Goal: Information Seeking & Learning: Find specific fact

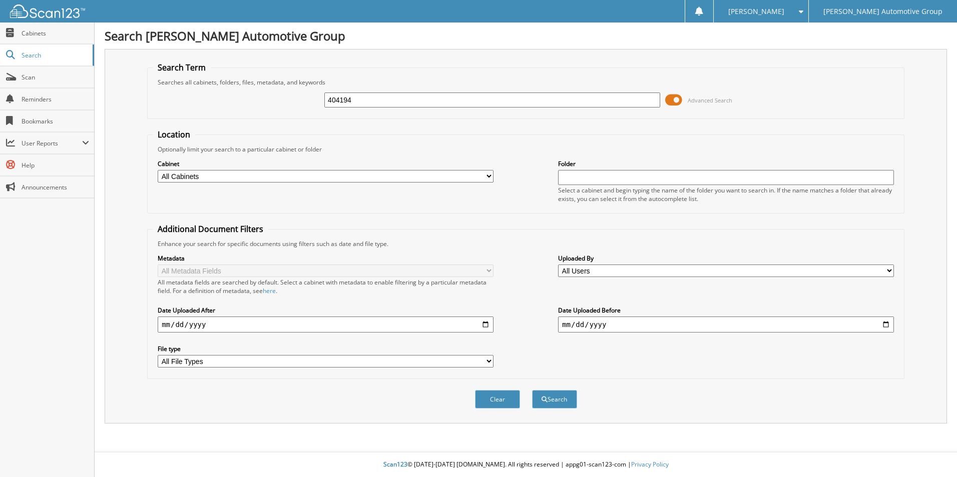
type input "404194"
click at [532, 390] on button "Search" at bounding box center [554, 399] width 45 height 19
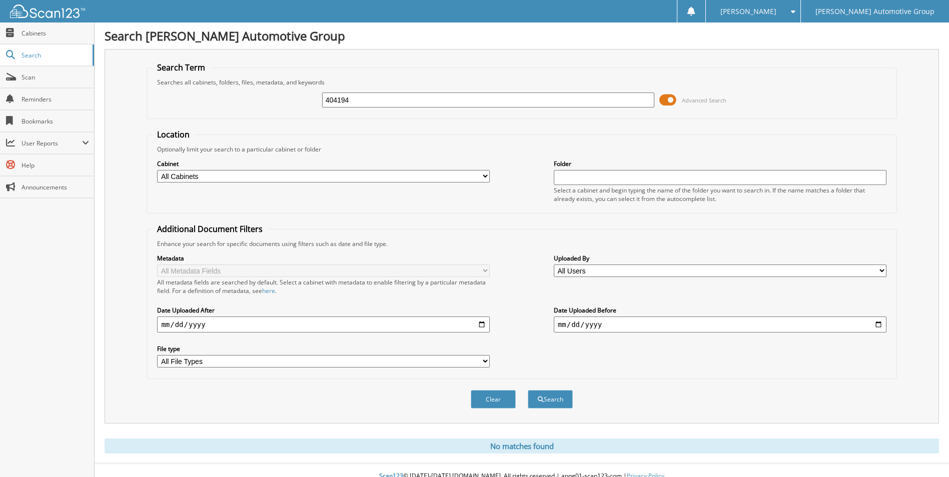
drag, startPoint x: 364, startPoint y: 99, endPoint x: 266, endPoint y: 102, distance: 97.6
click at [267, 102] on div "404194 Advanced Search" at bounding box center [521, 100] width 739 height 27
type input "403925"
click at [528, 390] on button "Search" at bounding box center [550, 399] width 45 height 19
drag, startPoint x: 374, startPoint y: 97, endPoint x: 258, endPoint y: 95, distance: 115.6
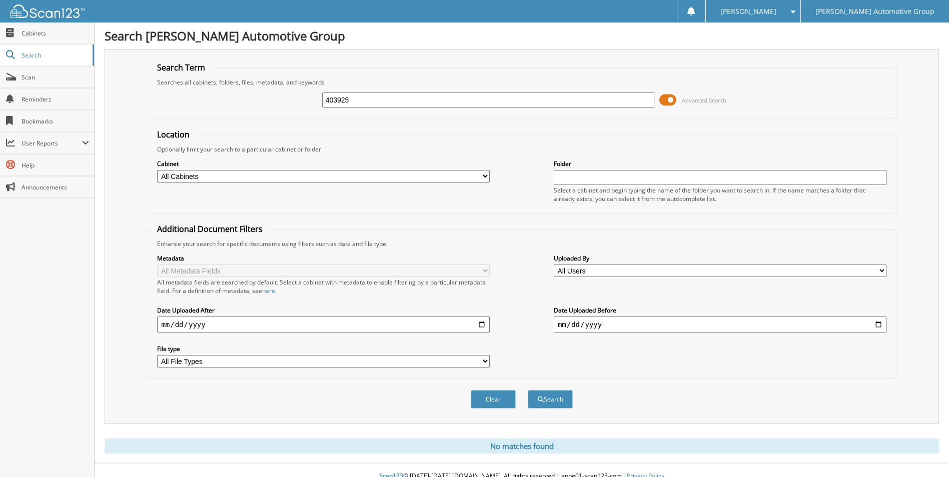
click at [258, 95] on div "403925 Advanced Search" at bounding box center [521, 100] width 739 height 27
type input "404011"
click at [528, 390] on button "Search" at bounding box center [550, 399] width 45 height 19
drag, startPoint x: 386, startPoint y: 101, endPoint x: 183, endPoint y: 93, distance: 203.3
click at [183, 93] on div "404011 Advanced Search" at bounding box center [521, 100] width 739 height 27
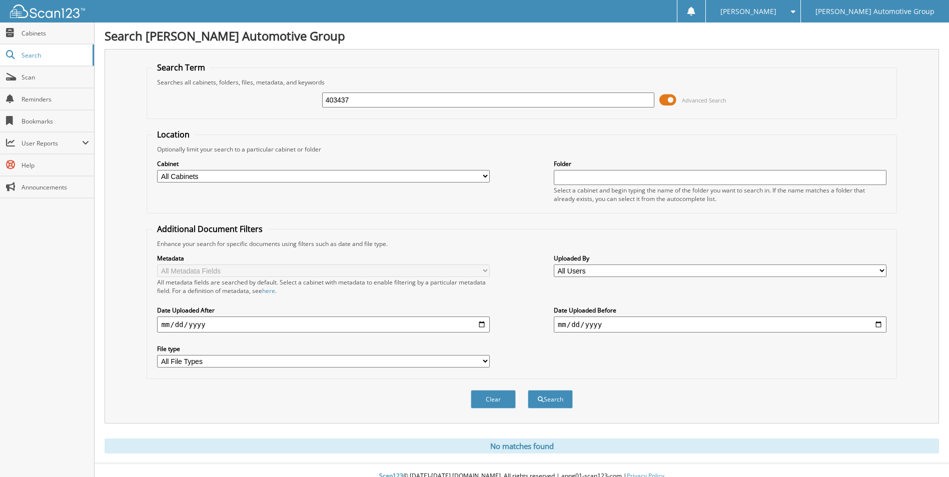
type input "403437"
click at [528, 390] on button "Search" at bounding box center [550, 399] width 45 height 19
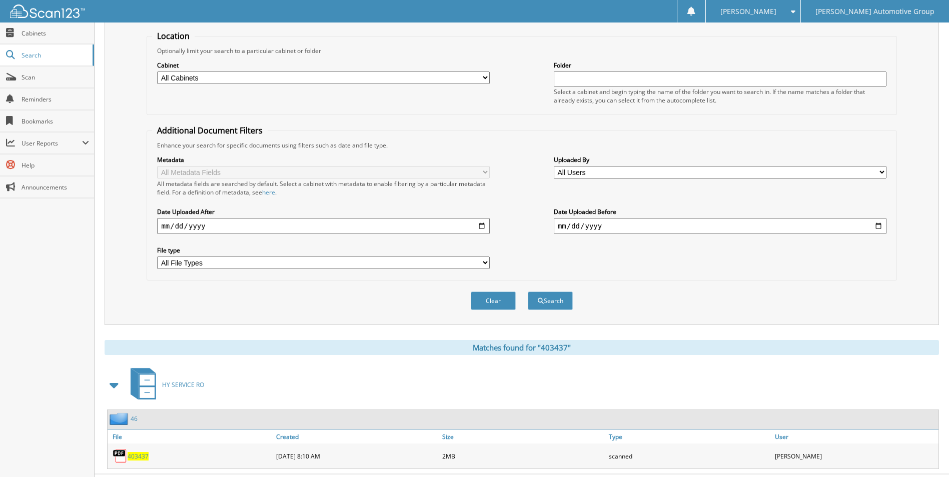
scroll to position [121, 0]
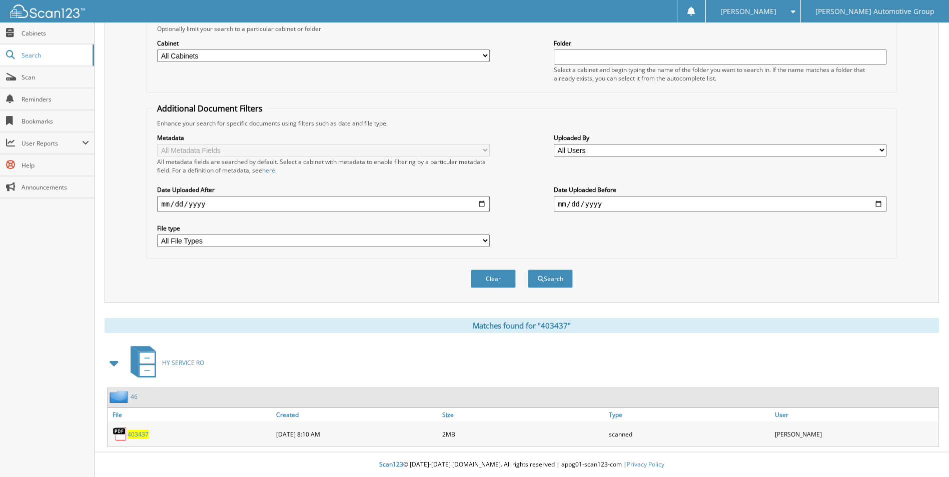
click at [142, 437] on span "403437" at bounding box center [138, 434] width 21 height 9
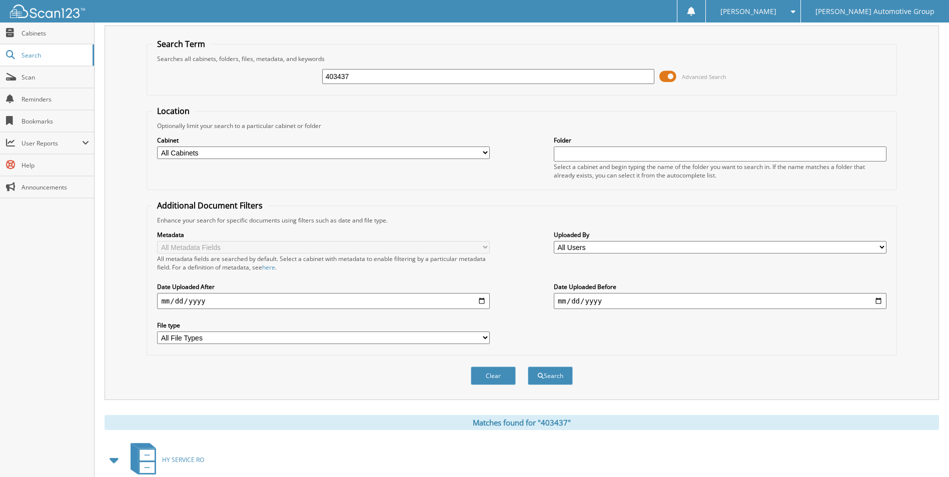
scroll to position [21, 0]
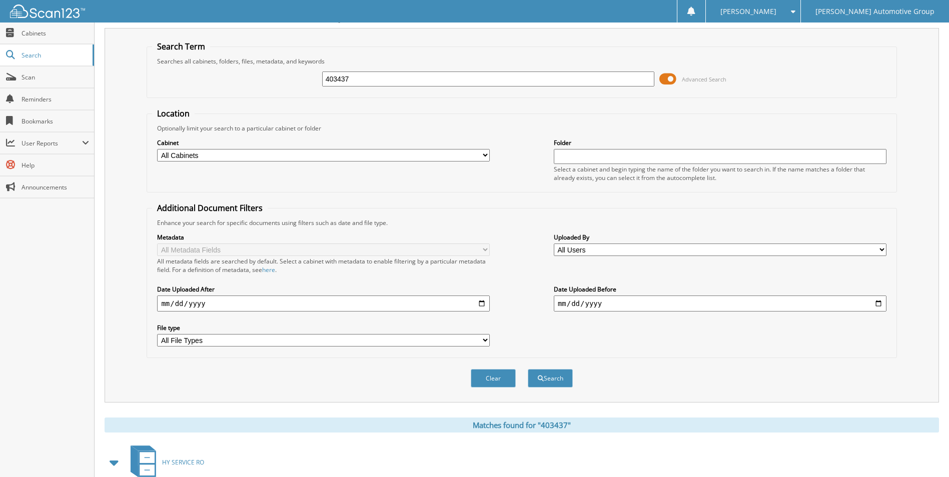
drag, startPoint x: 403, startPoint y: 83, endPoint x: 271, endPoint y: 85, distance: 132.6
click at [275, 84] on div "403437 Advanced Search" at bounding box center [521, 79] width 739 height 27
type input "404143"
click at [528, 369] on button "Search" at bounding box center [550, 378] width 45 height 19
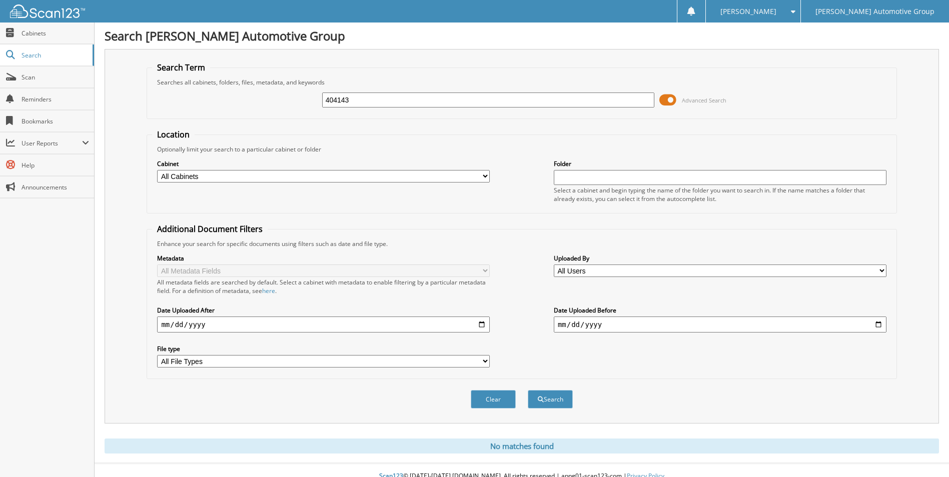
drag, startPoint x: 372, startPoint y: 103, endPoint x: 293, endPoint y: 107, distance: 79.1
click at [293, 107] on div "404143 Advanced Search" at bounding box center [521, 100] width 739 height 27
type input "403967"
click at [528, 390] on button "Search" at bounding box center [550, 399] width 45 height 19
